Goal: Book appointment/travel/reservation

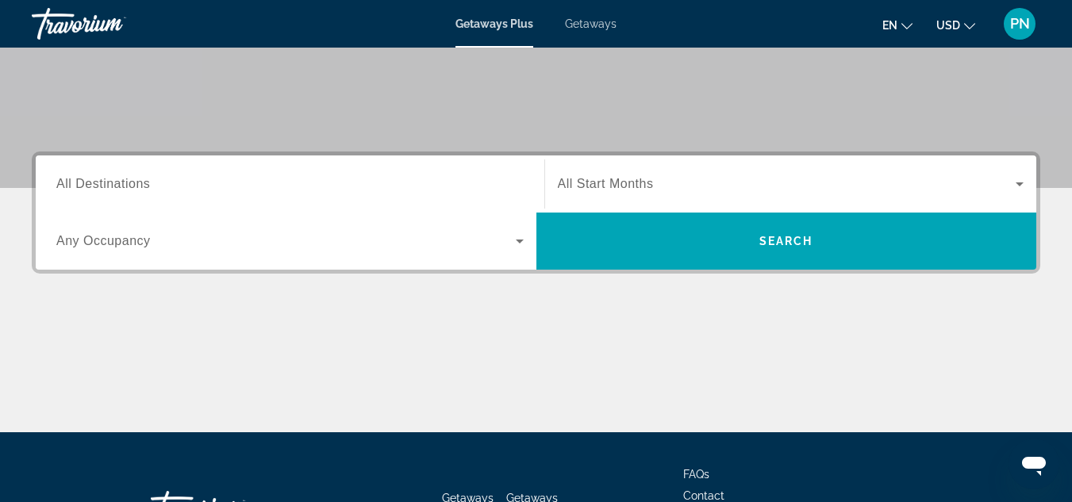
scroll to position [290, 0]
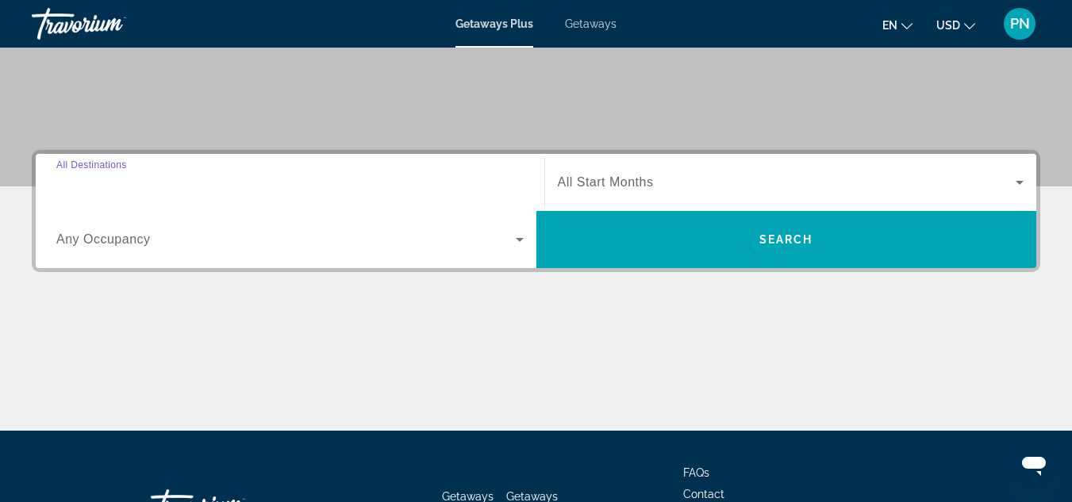
click at [281, 184] on input "Destination All Destinations" at bounding box center [289, 183] width 467 height 19
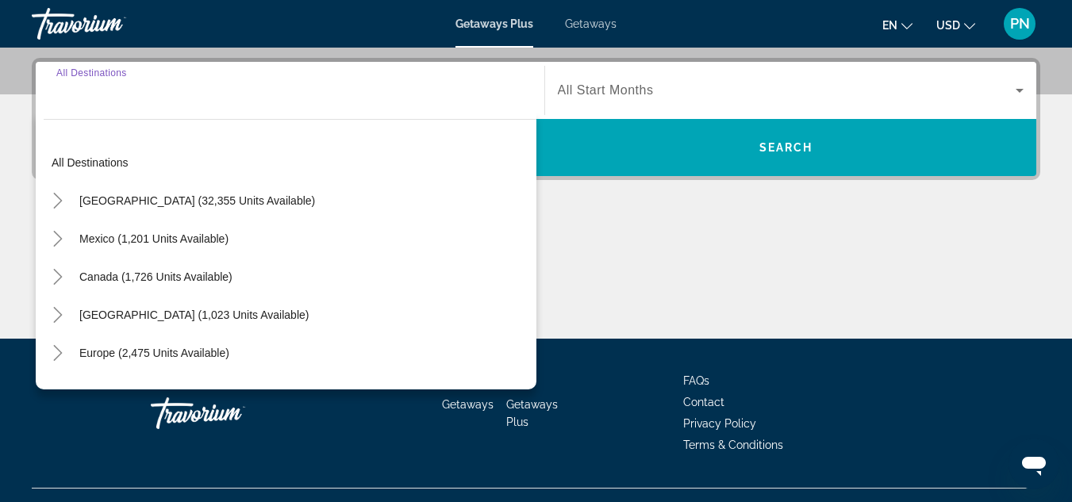
scroll to position [388, 0]
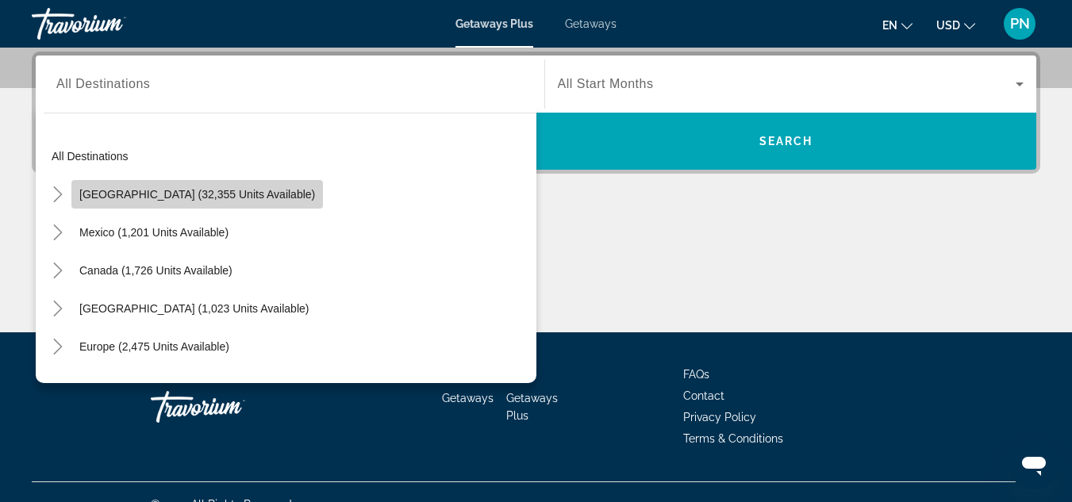
click at [229, 198] on span "[GEOGRAPHIC_DATA] (32,355 units available)" at bounding box center [197, 194] width 236 height 13
type input "**********"
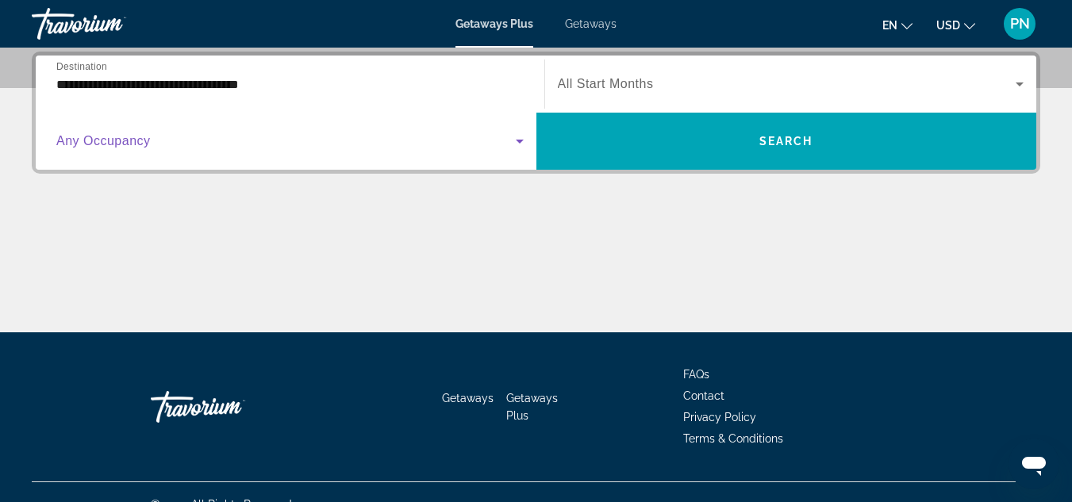
click at [519, 142] on icon "Search widget" at bounding box center [520, 142] width 8 height 4
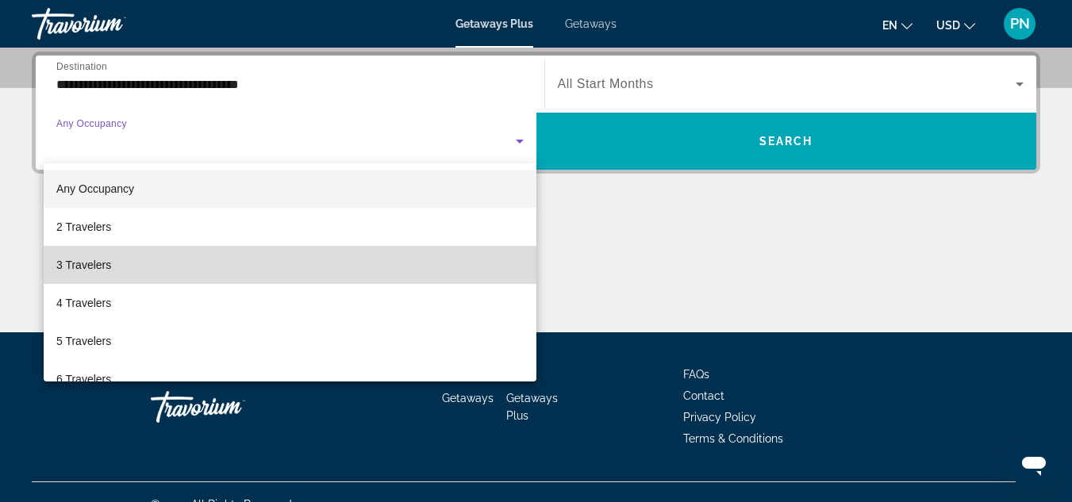
click at [406, 267] on mat-option "3 Travelers" at bounding box center [290, 265] width 493 height 38
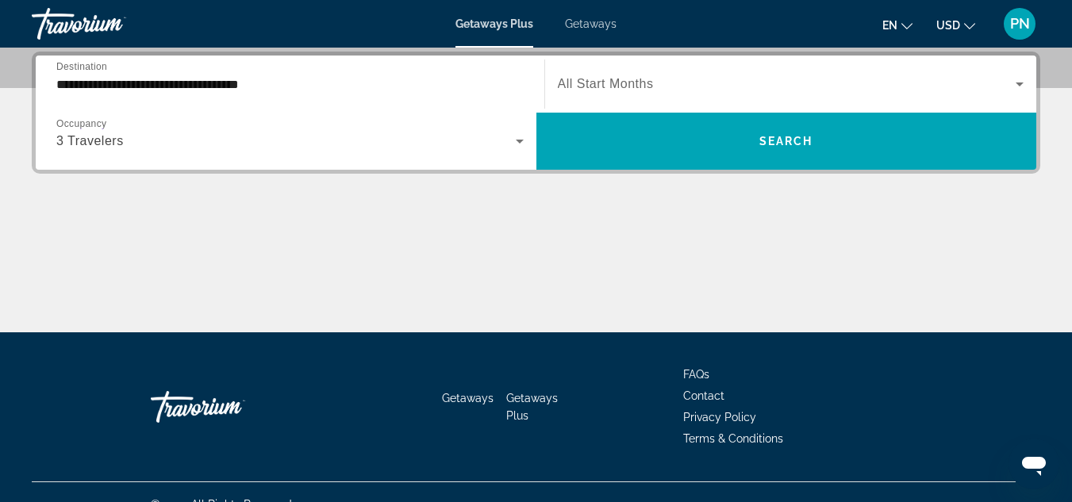
click at [809, 97] on div "Search widget" at bounding box center [791, 84] width 467 height 44
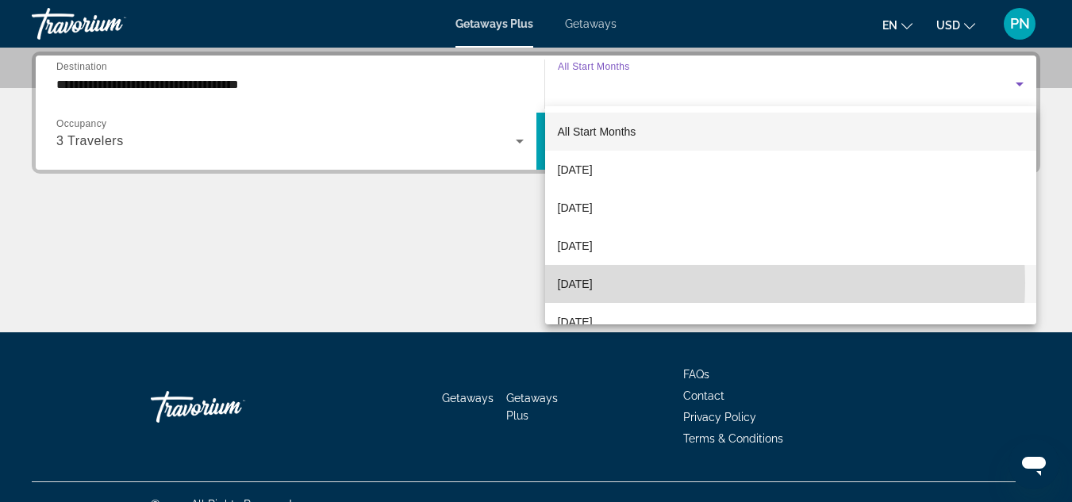
click at [690, 283] on mat-option "[DATE]" at bounding box center [791, 284] width 492 height 38
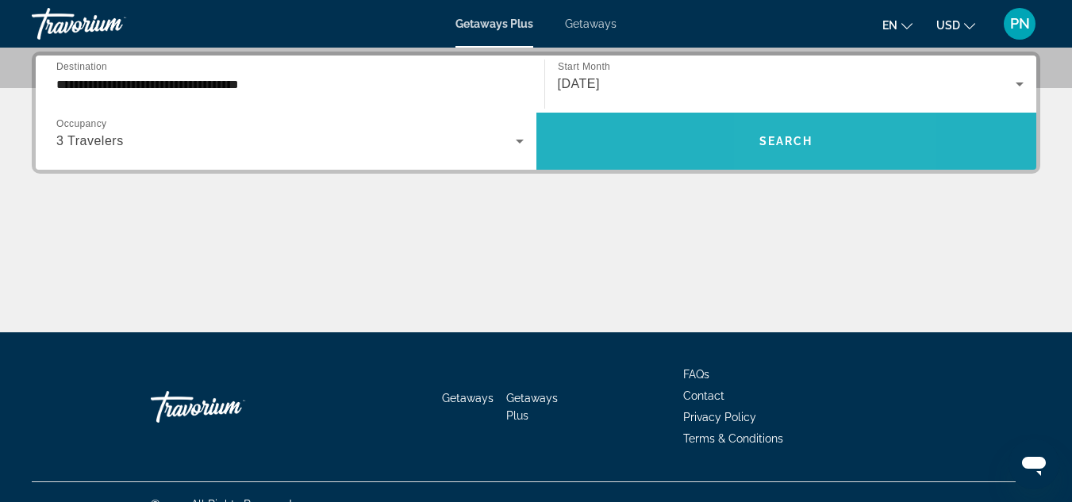
click at [787, 124] on span "Search widget" at bounding box center [786, 141] width 501 height 38
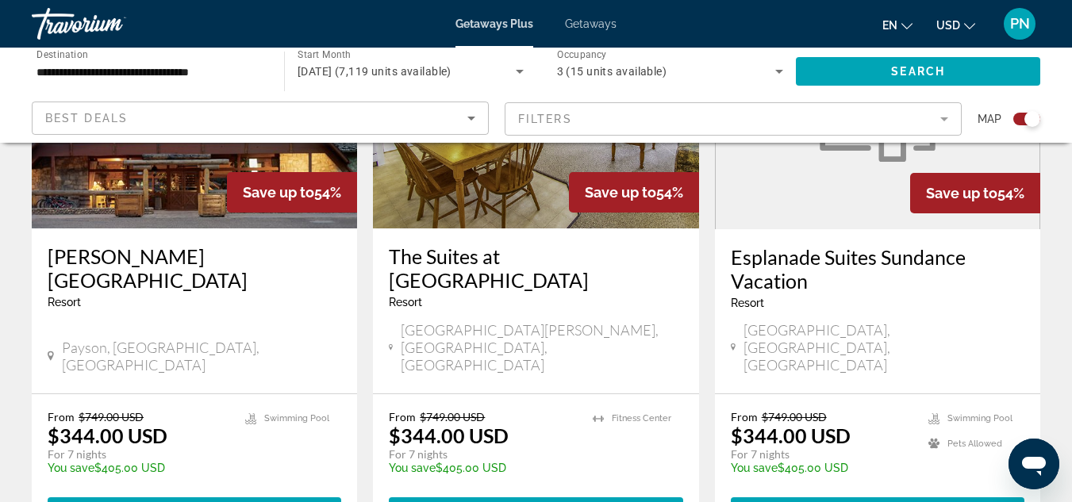
scroll to position [2558, 0]
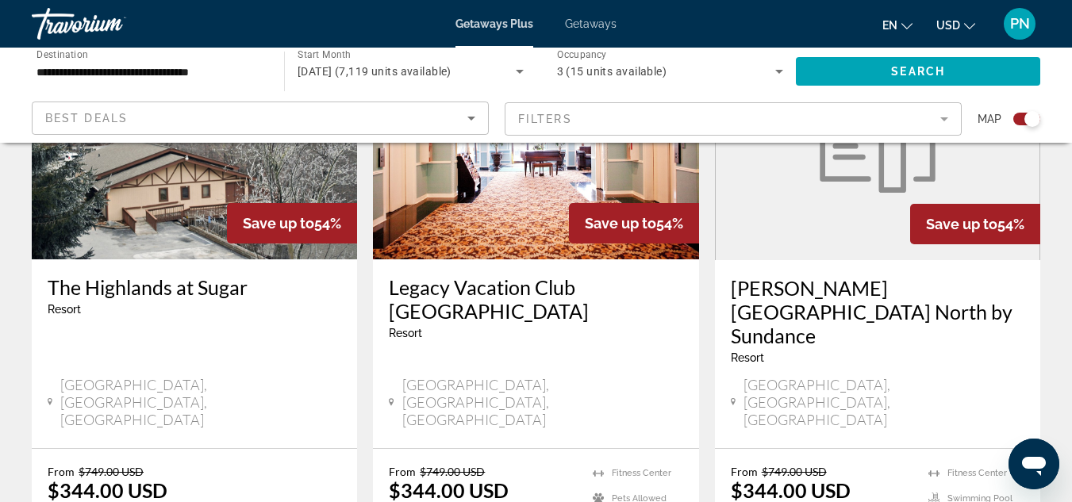
scroll to position [686, 0]
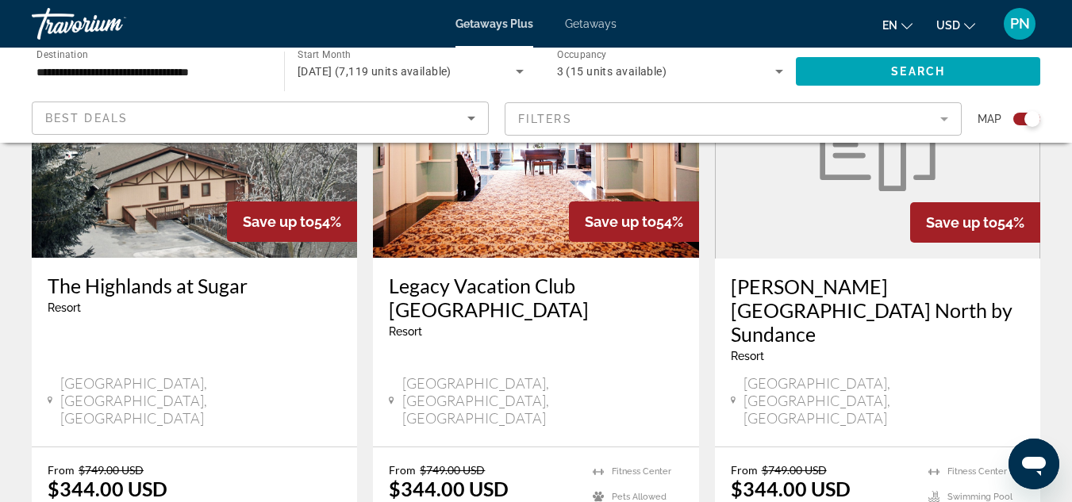
click at [961, 375] on div "[GEOGRAPHIC_DATA], [GEOGRAPHIC_DATA], [GEOGRAPHIC_DATA]" at bounding box center [878, 403] width 294 height 56
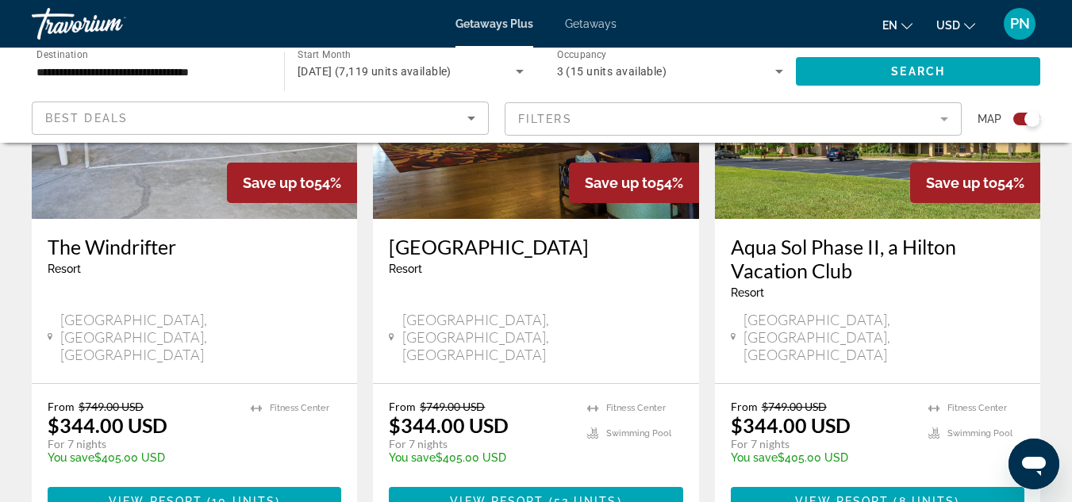
scroll to position [2523, 0]
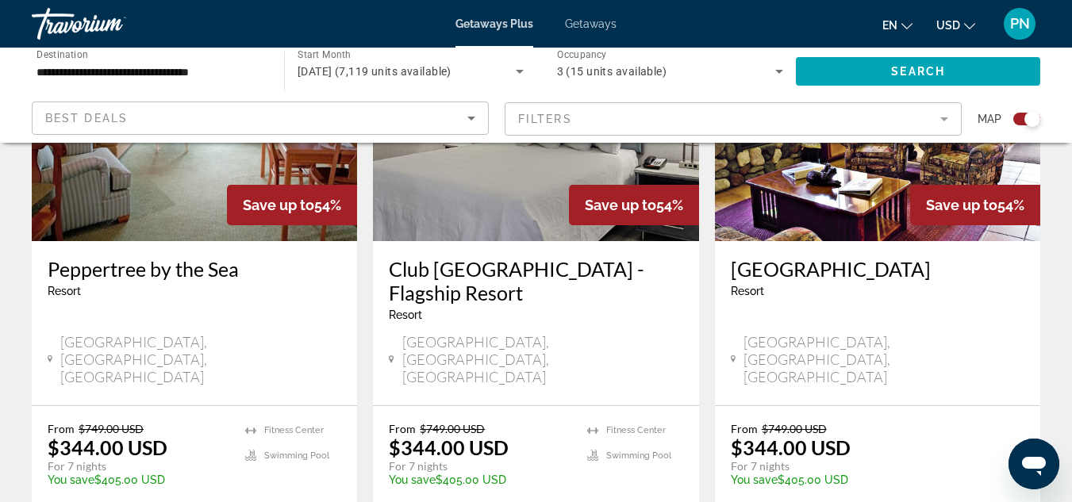
scroll to position [2507, 0]
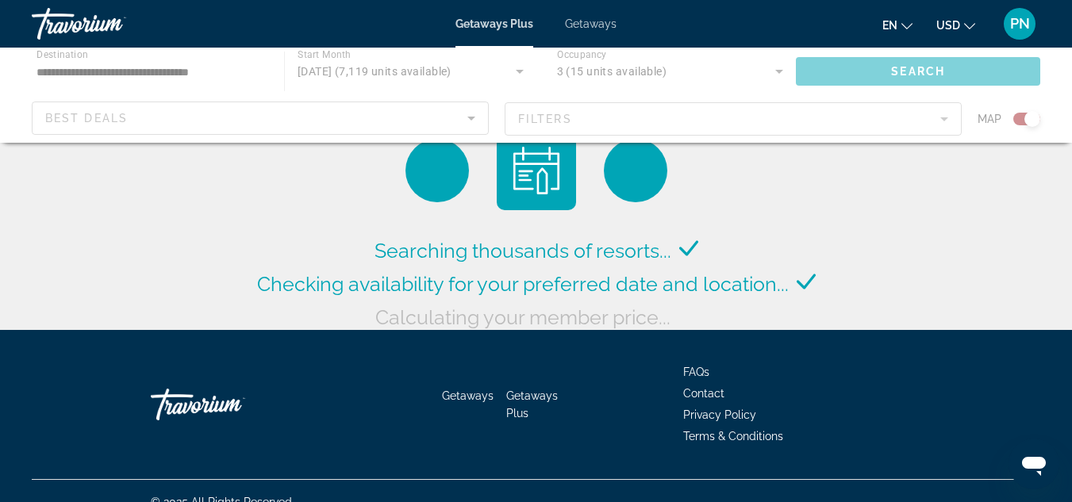
click at [590, 25] on span "Getaways" at bounding box center [591, 23] width 52 height 13
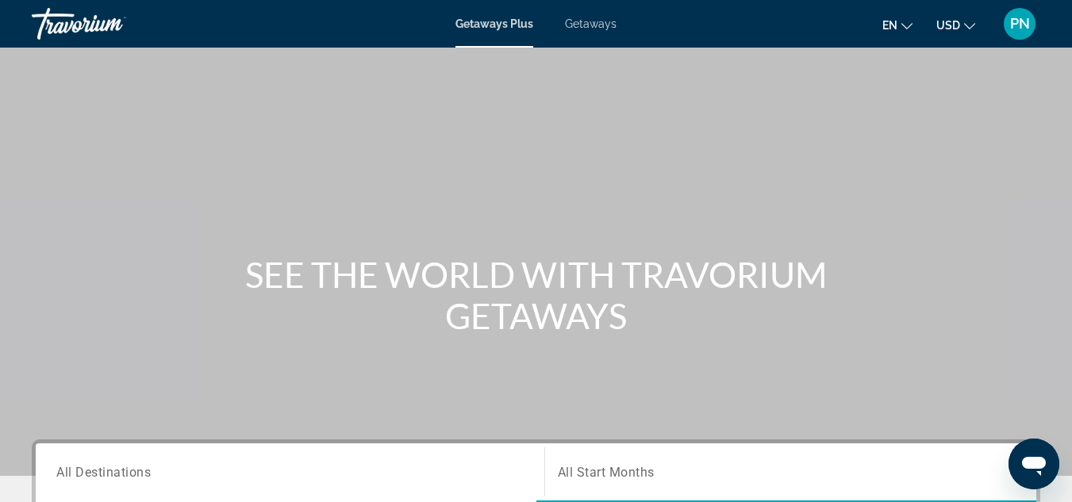
click at [1015, 29] on span "PN" at bounding box center [1020, 24] width 20 height 16
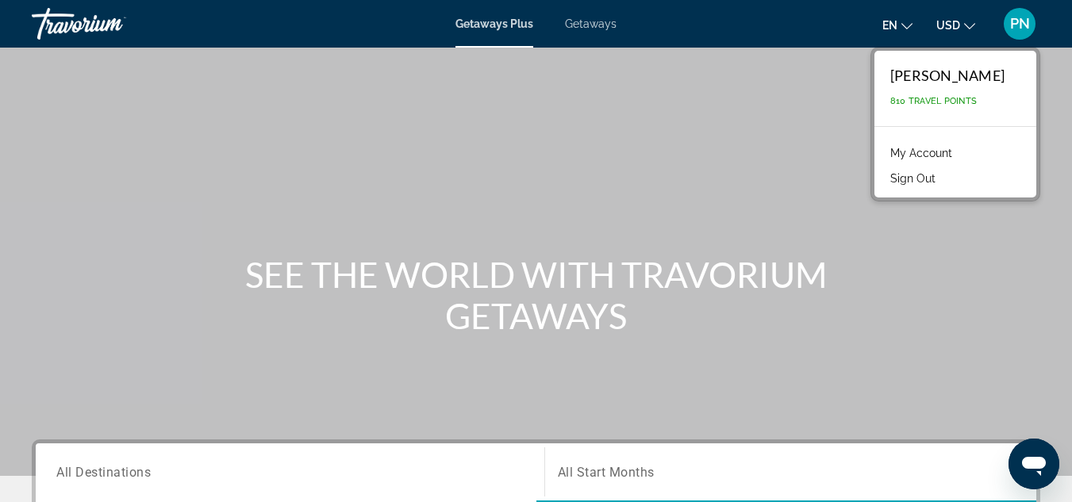
click at [969, 98] on span "810 Travel Points" at bounding box center [933, 101] width 86 height 10
